Goal: Transaction & Acquisition: Purchase product/service

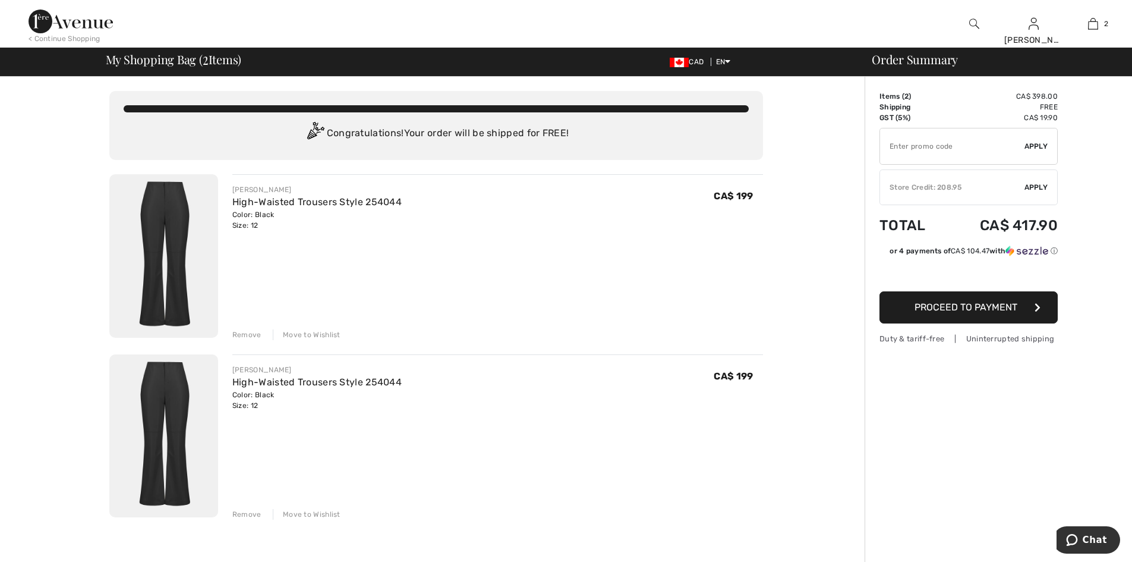
click at [239, 510] on div "Remove" at bounding box center [246, 514] width 29 height 11
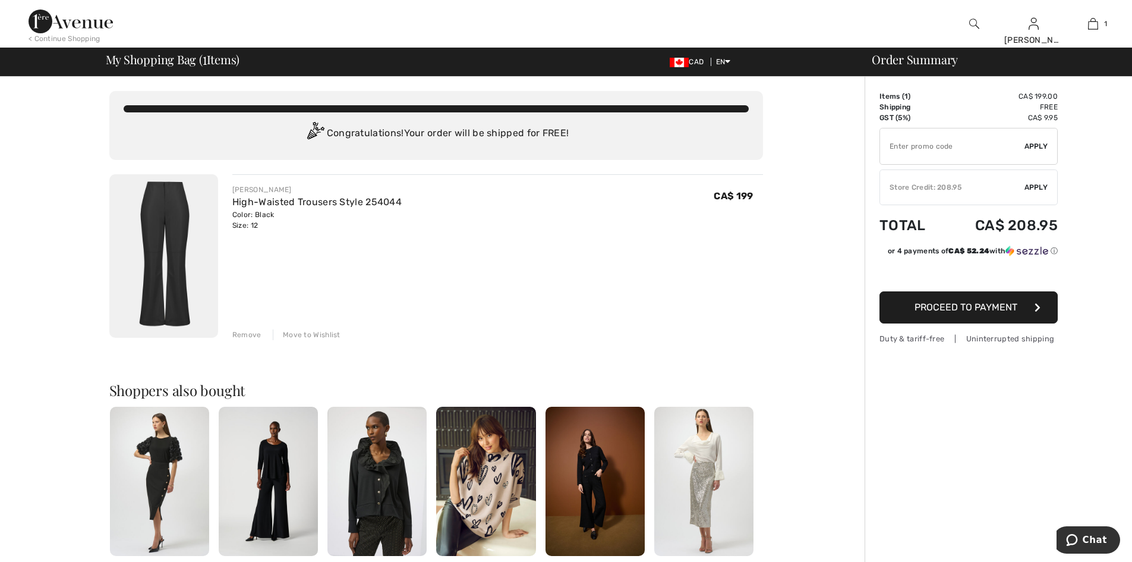
drag, startPoint x: 984, startPoint y: 181, endPoint x: 1010, endPoint y: 182, distance: 26.2
click at [1009, 182] on div "✔ Store Credit: 208.95 Apply Remove" at bounding box center [969, 187] width 178 height 36
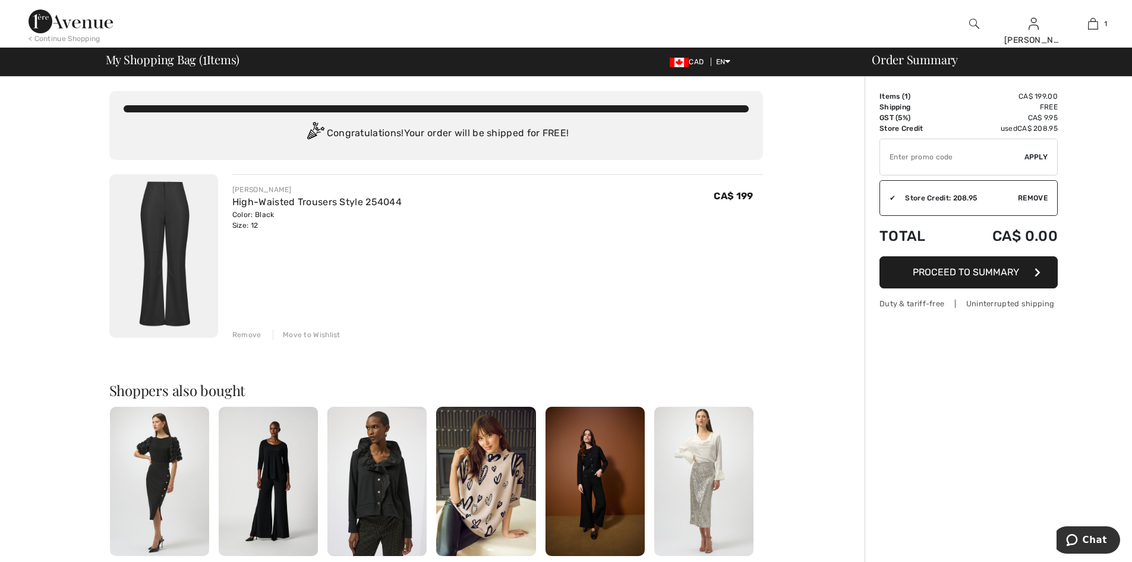
click at [987, 270] on span "Proceed to Summary" at bounding box center [966, 271] width 106 height 11
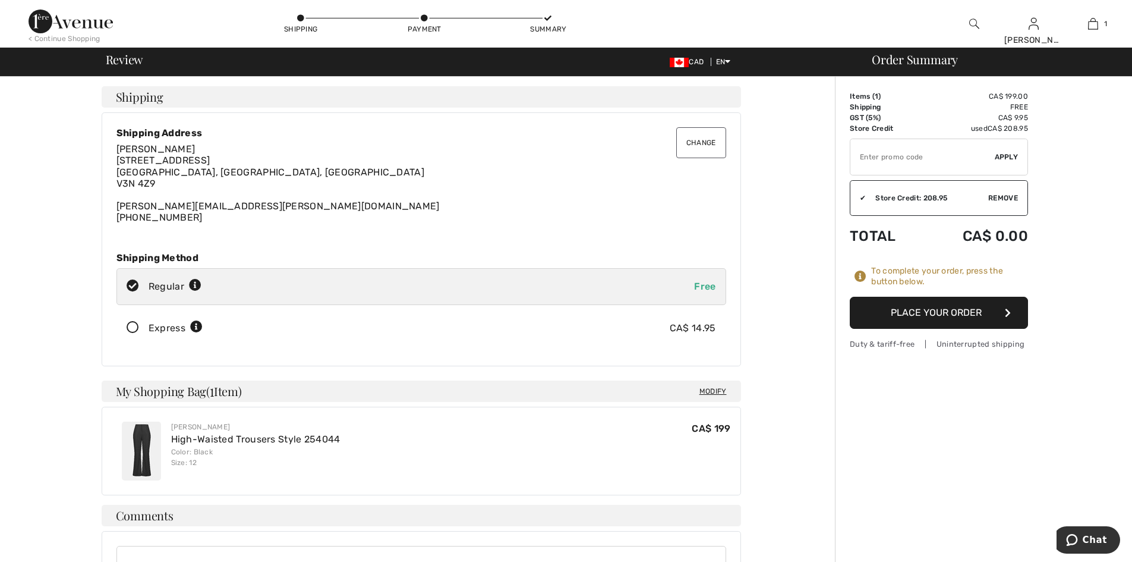
click at [941, 309] on button "Place Your Order" at bounding box center [939, 313] width 178 height 32
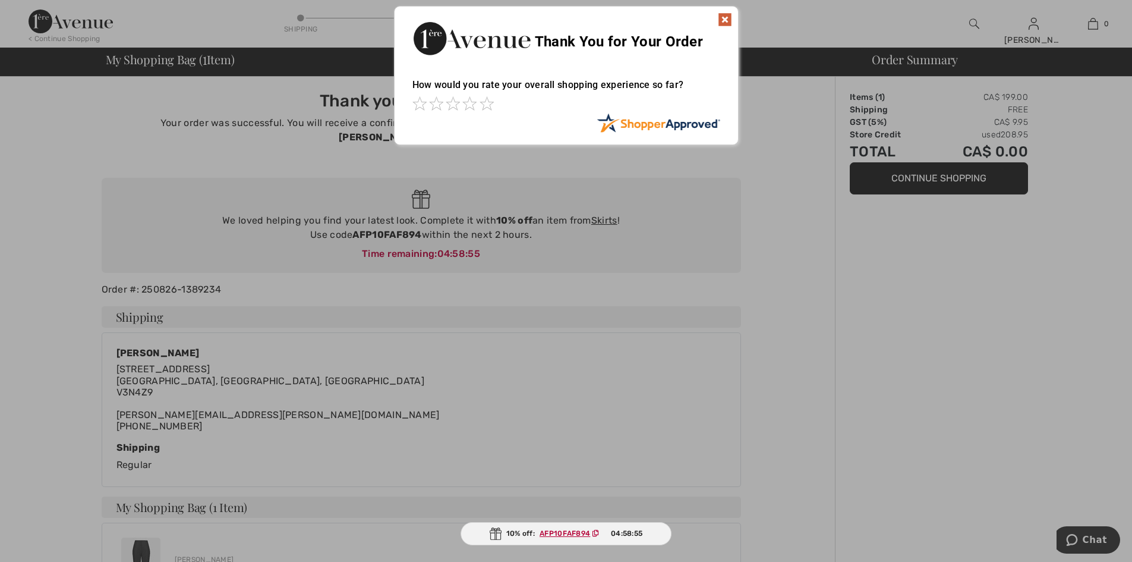
click at [720, 14] on img at bounding box center [725, 19] width 14 height 14
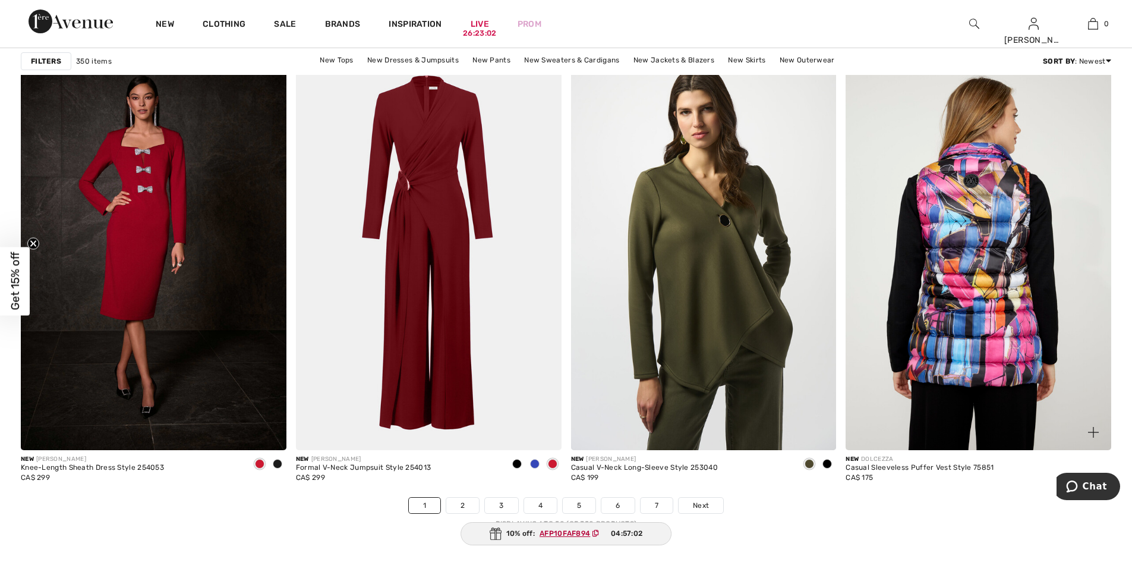
scroll to position [6597, 0]
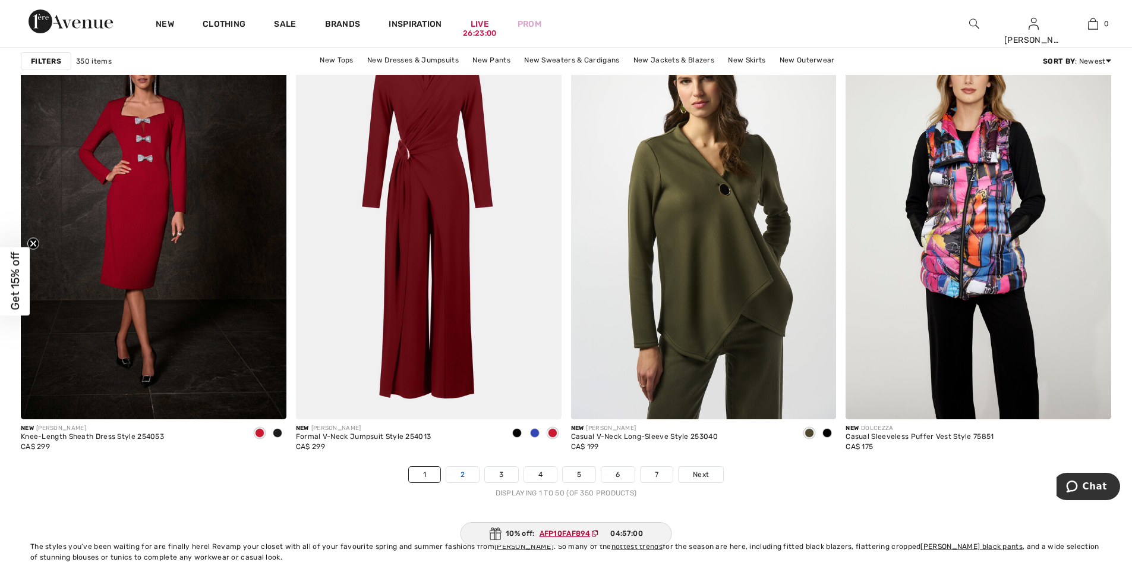
click at [463, 476] on link "2" at bounding box center [462, 474] width 33 height 15
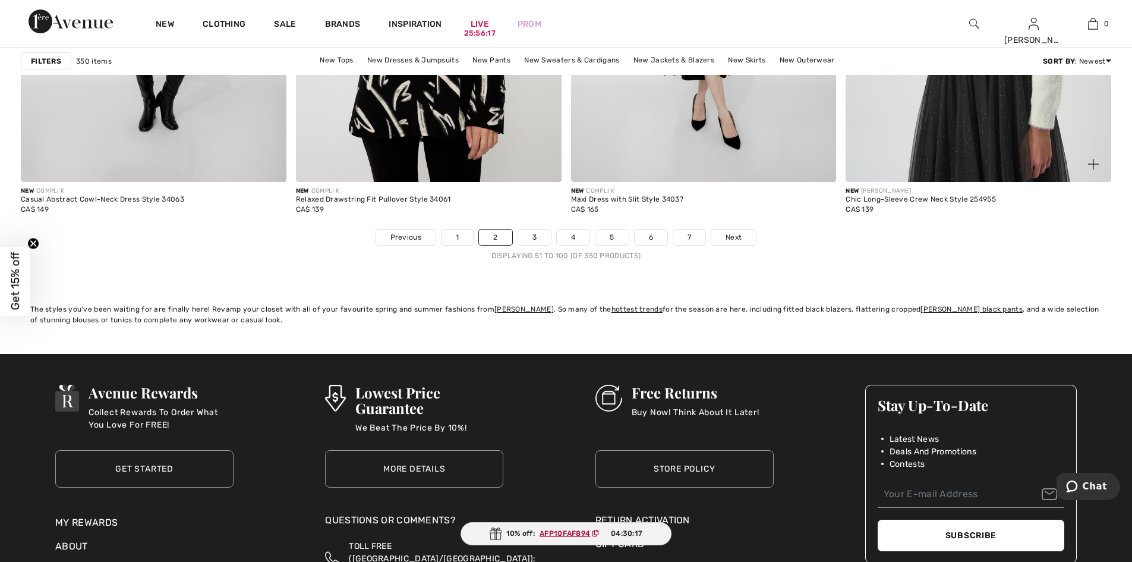
scroll to position [6834, 0]
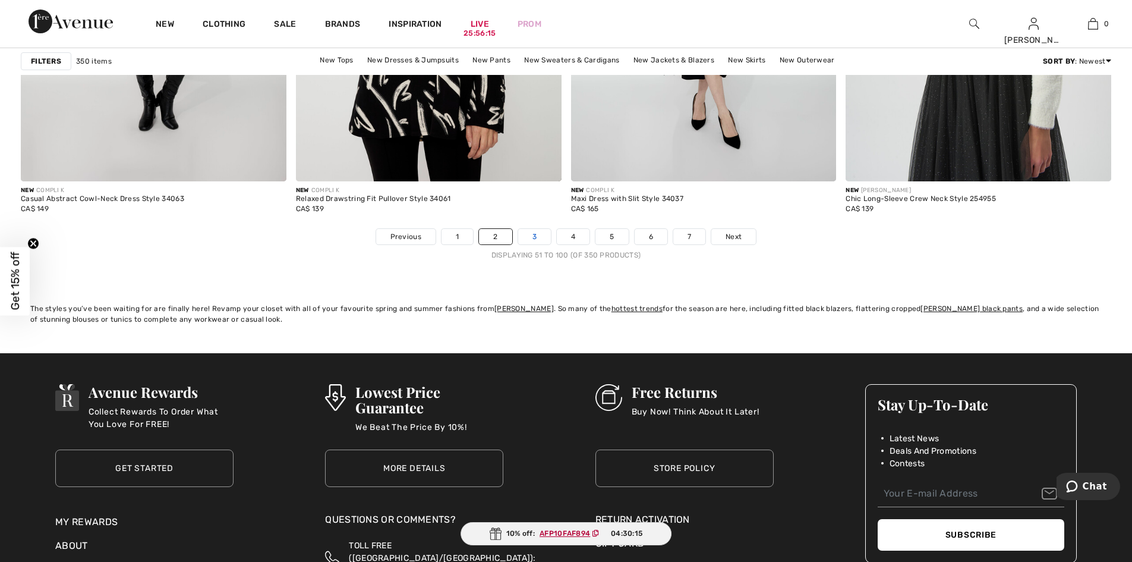
click at [531, 237] on link "3" at bounding box center [534, 236] width 33 height 15
